Goal: Task Accomplishment & Management: Use online tool/utility

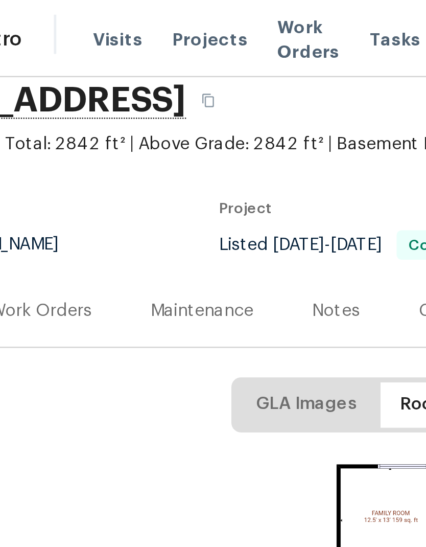
scroll to position [40, 0]
click at [55, 131] on div "Work Orders" at bounding box center [76, 130] width 42 height 10
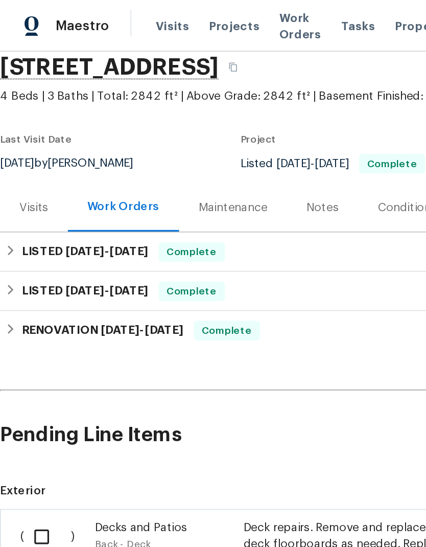
click at [70, 131] on div "Work Orders" at bounding box center [77, 129] width 45 height 10
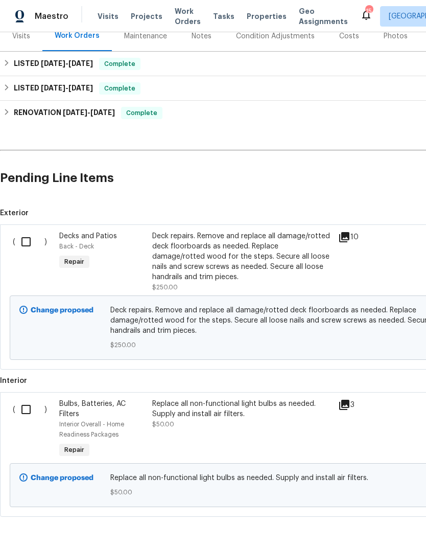
scroll to position [133, 0]
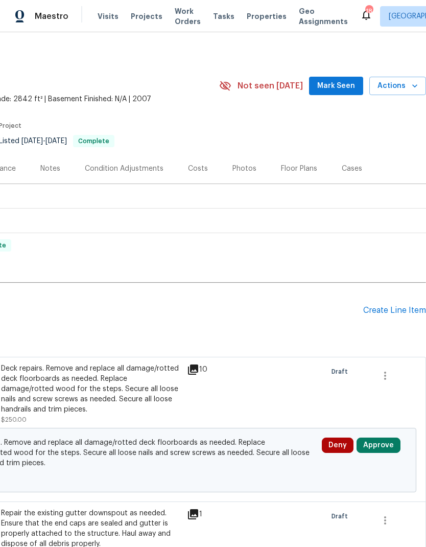
scroll to position [2, 151]
click at [384, 313] on div "Create Line Item" at bounding box center [394, 311] width 63 height 10
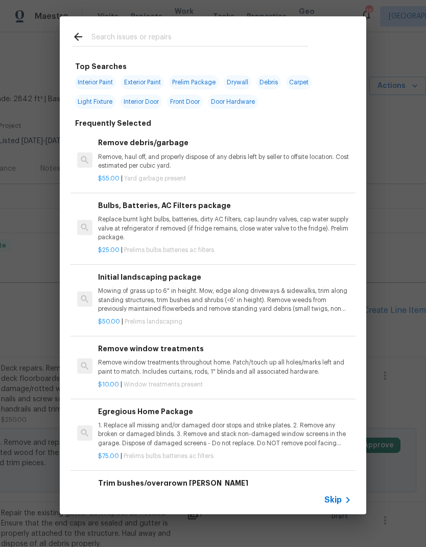
click at [132, 38] on input "text" at bounding box center [199, 38] width 217 height 15
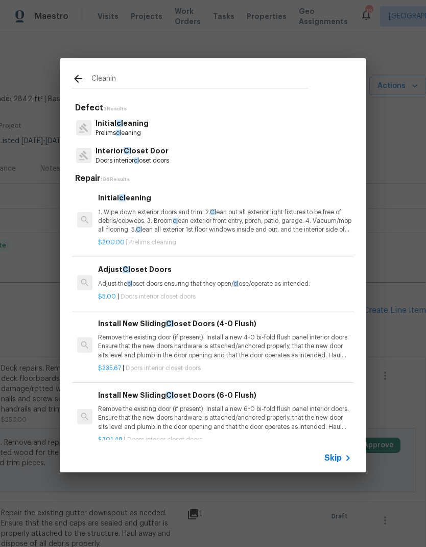
type input "Cleaning"
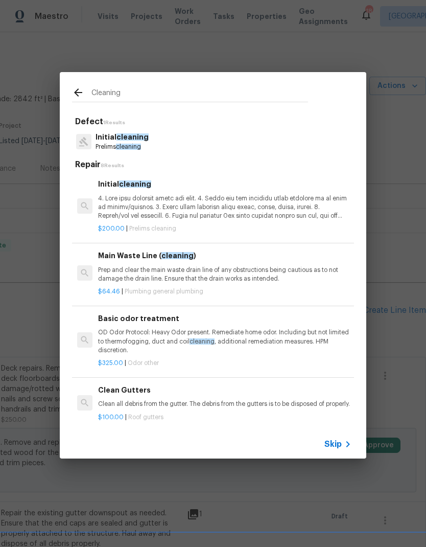
click at [119, 204] on p at bounding box center [225, 207] width 254 height 26
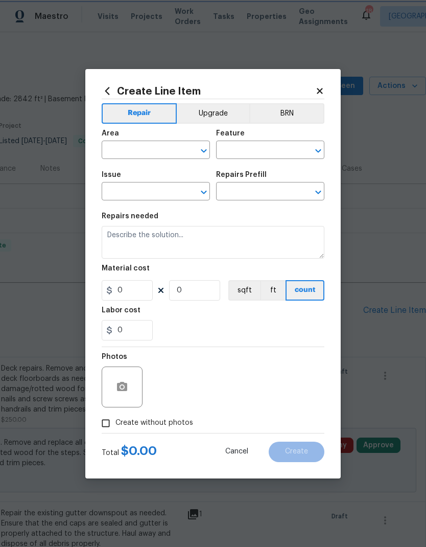
type input "Home Readiness Packages"
type input "Initial cleaning"
type input "Initial cleaning $200.00"
type textarea "1. Wipe down exterior doors and trim. 2. Clean out all exterior light fixtures …"
type input "200"
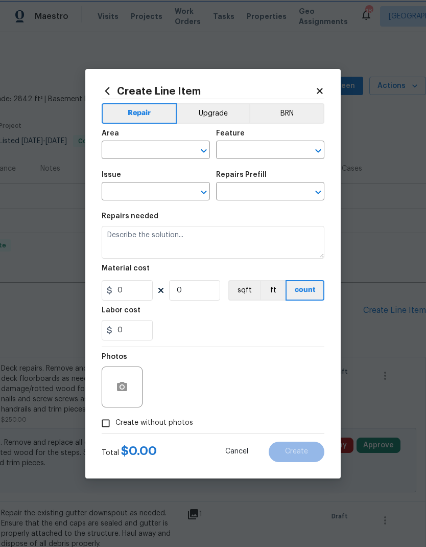
type input "1"
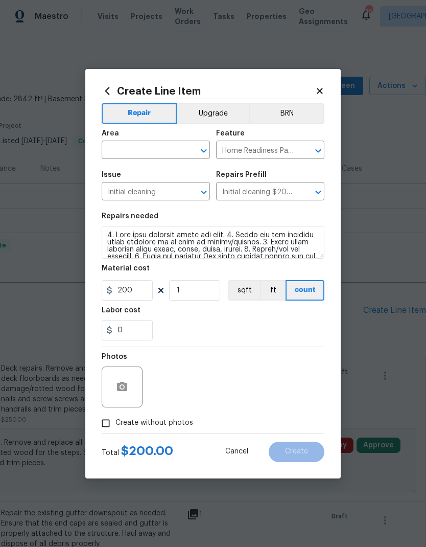
click at [120, 150] on input "text" at bounding box center [142, 151] width 80 height 16
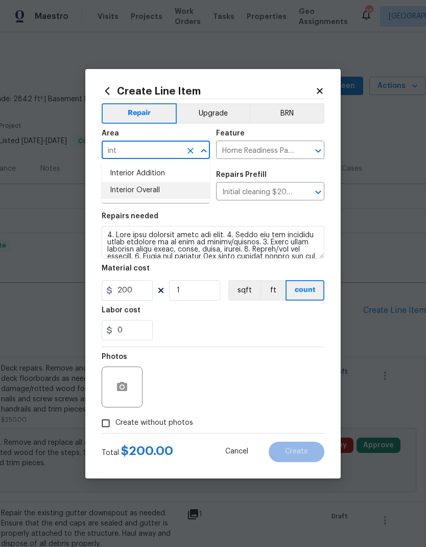
click at [119, 188] on li "Interior Overall" at bounding box center [156, 190] width 108 height 17
type input "Interior Overall"
click at [119, 188] on input "Initial cleaning" at bounding box center [142, 193] width 80 height 16
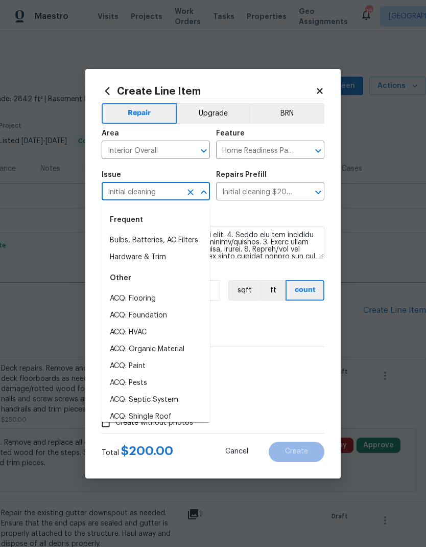
click at [235, 322] on div "0" at bounding box center [213, 330] width 223 height 20
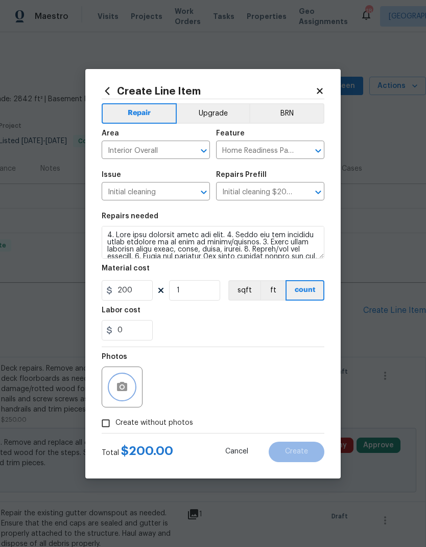
click at [125, 395] on button "button" at bounding box center [122, 387] width 25 height 25
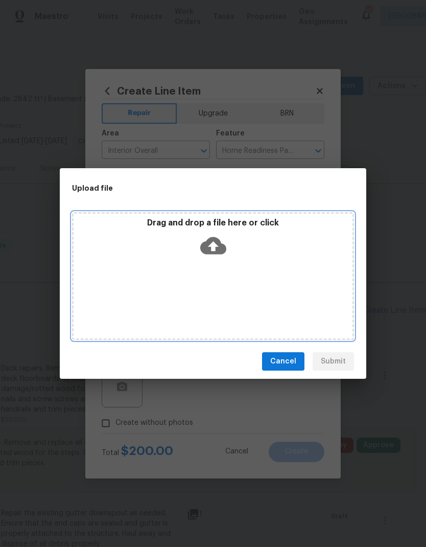
click at [216, 245] on icon at bounding box center [213, 246] width 26 height 26
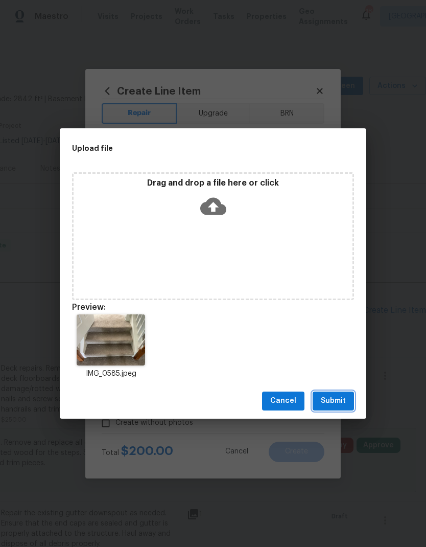
click at [331, 401] on span "Submit" at bounding box center [333, 401] width 25 height 13
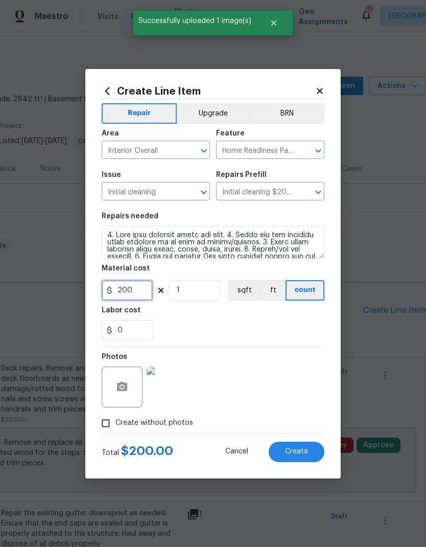
click at [129, 291] on input "200" at bounding box center [127, 290] width 51 height 20
click at [202, 334] on div "0" at bounding box center [213, 330] width 223 height 20
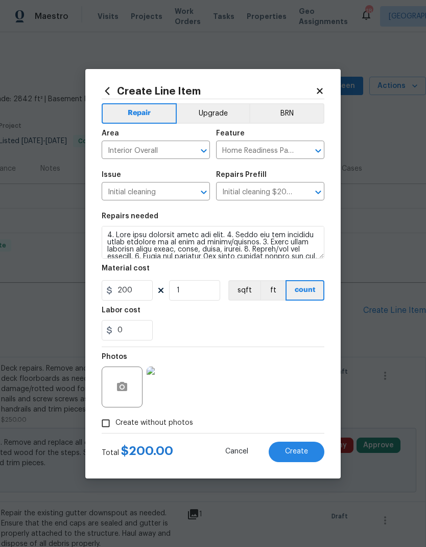
click at [286, 448] on button "Create" at bounding box center [297, 452] width 56 height 20
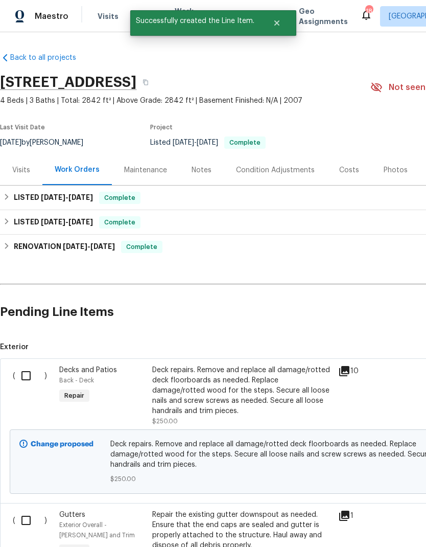
scroll to position [0, 0]
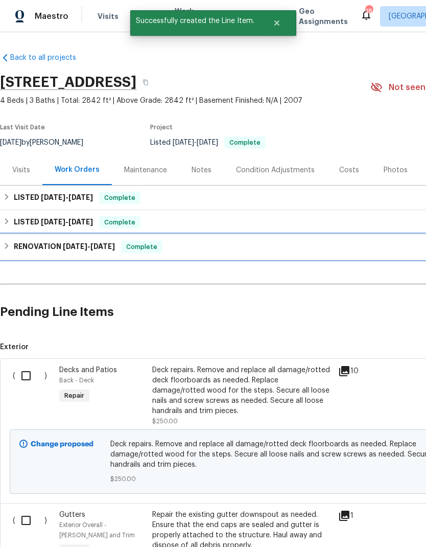
click at [11, 257] on div "RENOVATION 2/12/25 - 3/4/25 Complete" at bounding box center [289, 247] width 578 height 25
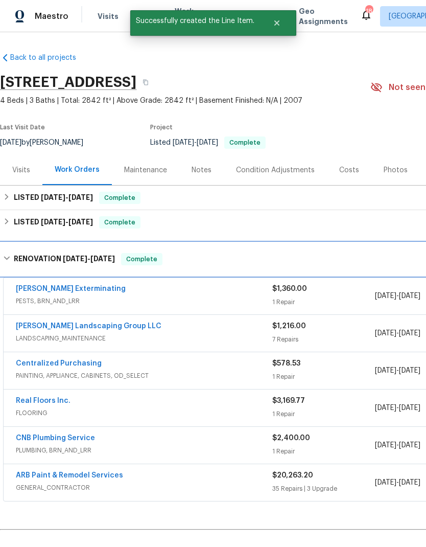
click at [17, 258] on h6 "RENOVATION 2/12/25 - 3/4/25" at bounding box center [64, 259] width 101 height 12
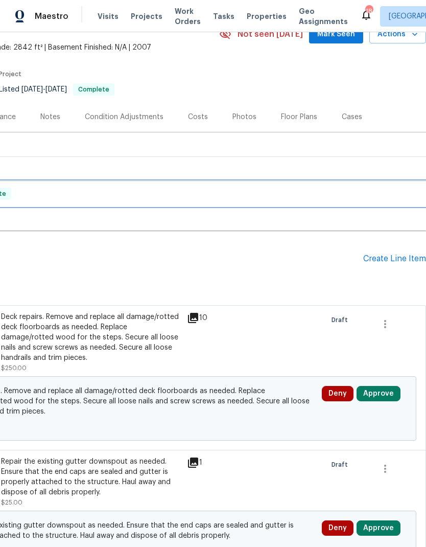
scroll to position [54, 151]
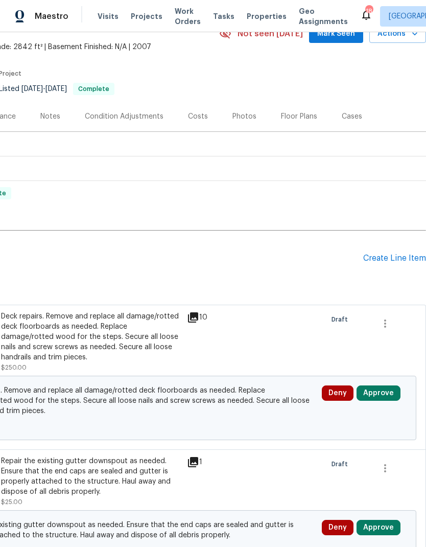
click at [384, 263] on div "Create Line Item" at bounding box center [394, 259] width 63 height 10
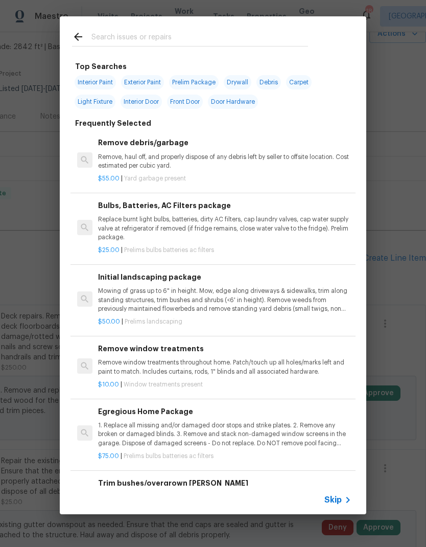
click at [129, 36] on input "text" at bounding box center [199, 38] width 217 height 15
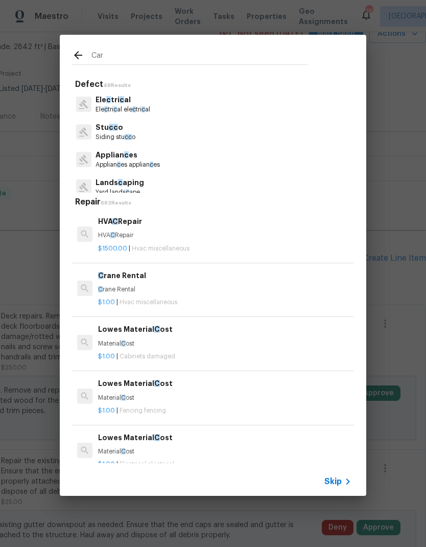
type input "Carp"
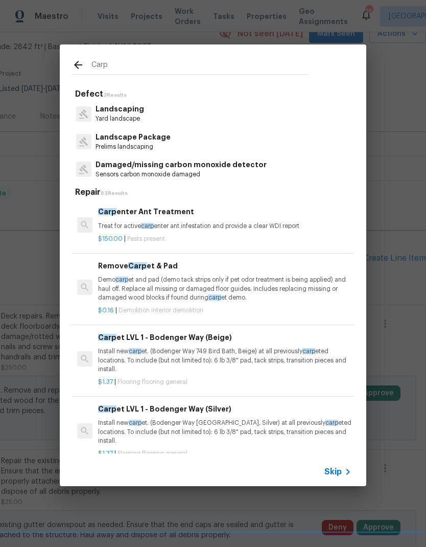
click at [127, 297] on p "Demo carp et and pad (demo tack strips only if pet odor treatment is being appl…" at bounding box center [225, 288] width 254 height 26
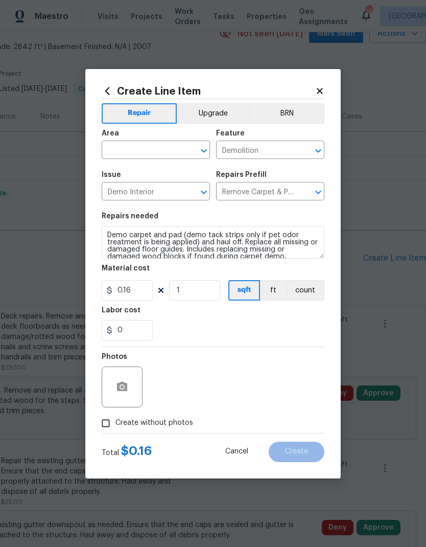
click at [121, 274] on div "Material cost" at bounding box center [213, 271] width 223 height 13
click at [131, 144] on input "text" at bounding box center [142, 151] width 80 height 16
click at [129, 191] on li "Interior Overall" at bounding box center [156, 190] width 108 height 17
type input "Interior Overall"
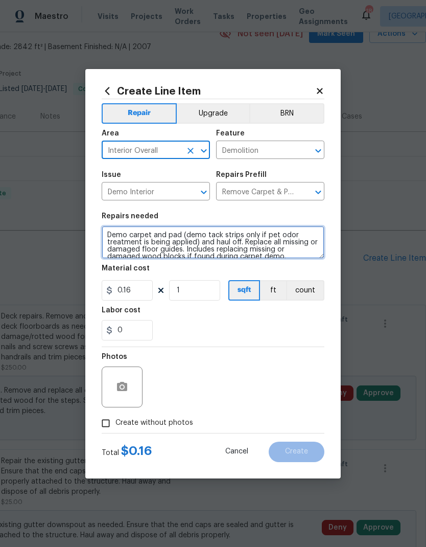
click at [114, 238] on textarea "Demo carpet and pad (demo tack strips only if pet odor treatment is being appli…" at bounding box center [213, 242] width 223 height 33
click at [112, 231] on textarea "Demo carpet and pad (demo tack strips only if pet odor treatment is being appli…" at bounding box center [213, 242] width 223 height 33
click at [117, 233] on textarea "Demo carpet and pad (demo tack strips only if pet odor treatment is being appli…" at bounding box center [213, 242] width 223 height 33
click at [117, 232] on textarea "Demo carpet and pad (demo tack strips only if pet odor treatment is being appli…" at bounding box center [213, 242] width 223 height 33
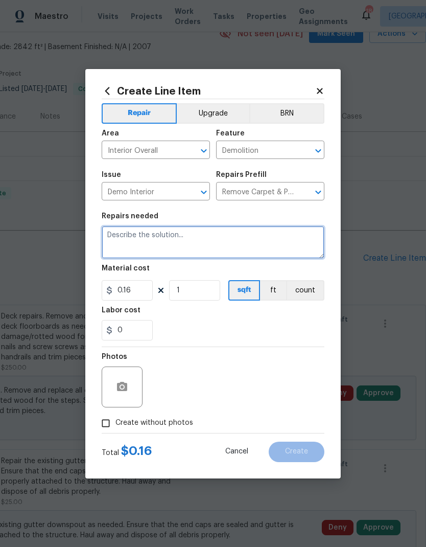
scroll to position [0, 0]
type textarea "Rework: Secure loose carpet at the loft stairs."
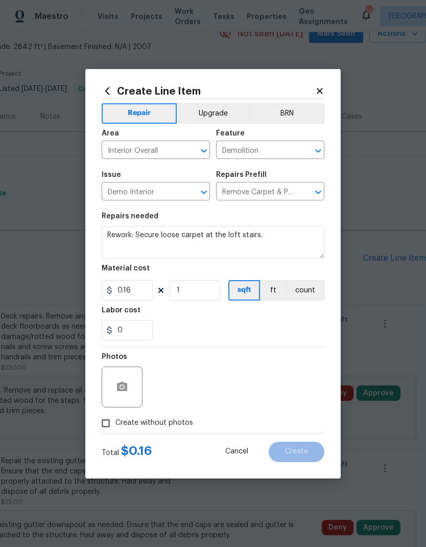
click at [169, 325] on div "0" at bounding box center [213, 330] width 223 height 20
click at [121, 383] on icon "button" at bounding box center [122, 386] width 10 height 9
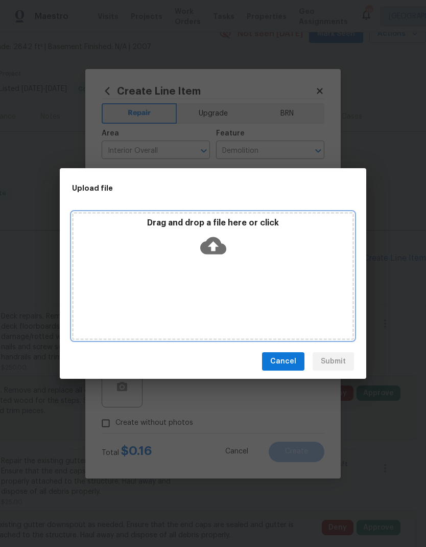
click at [225, 247] on icon at bounding box center [213, 245] width 26 height 17
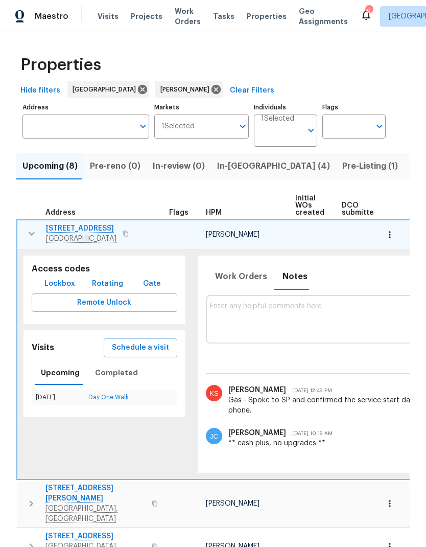
click at [30, 234] on icon "button" at bounding box center [32, 233] width 12 height 12
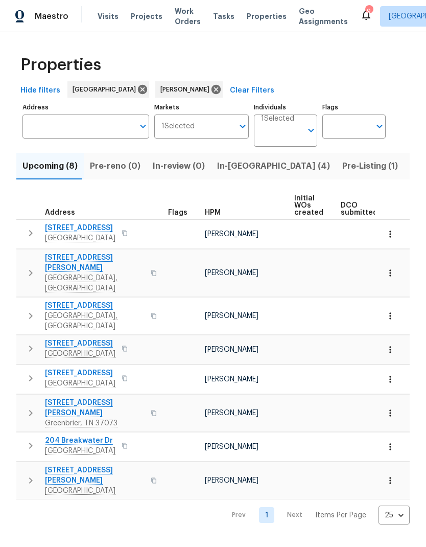
click at [410, 171] on span "Listed (7)" at bounding box center [429, 166] width 38 height 14
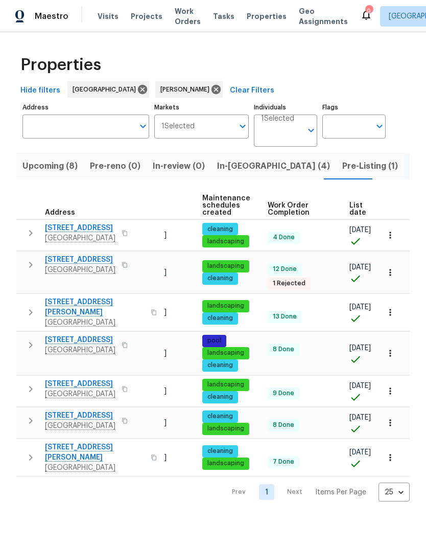
scroll to position [0, 111]
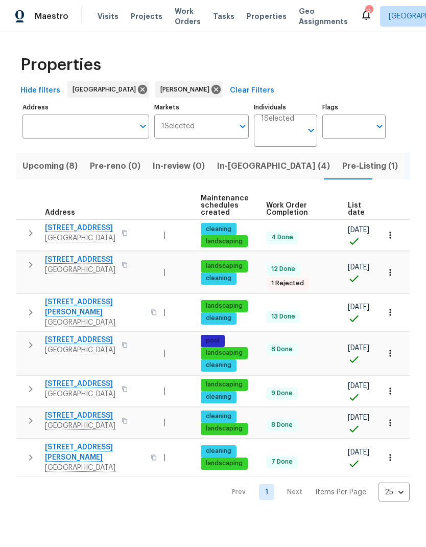
click at [354, 209] on span "List date" at bounding box center [356, 209] width 17 height 14
